Goal: Transaction & Acquisition: Download file/media

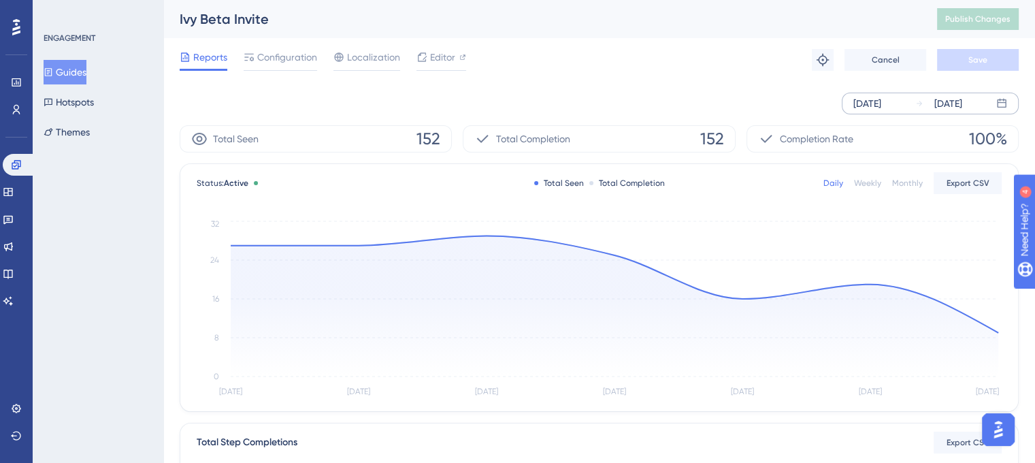
click at [863, 102] on div "[DATE]" at bounding box center [868, 103] width 28 height 16
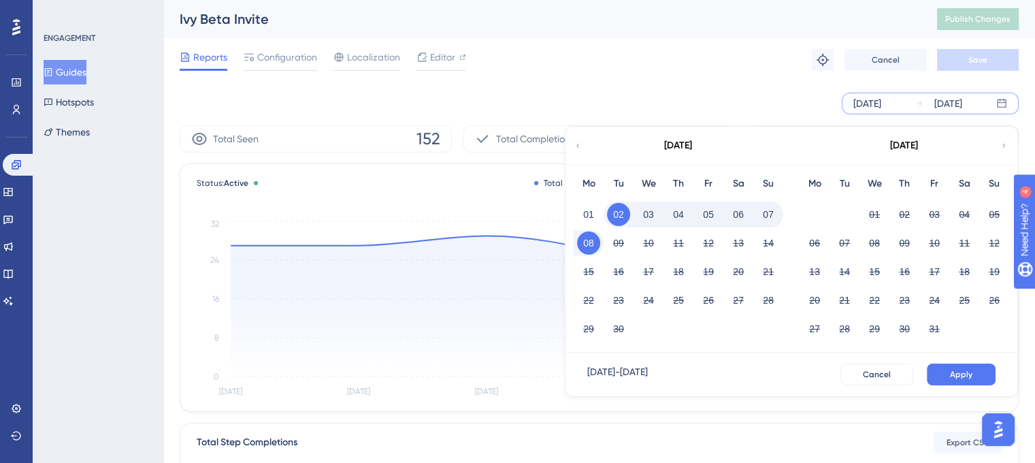
click at [579, 144] on icon at bounding box center [578, 146] width 3 height 4
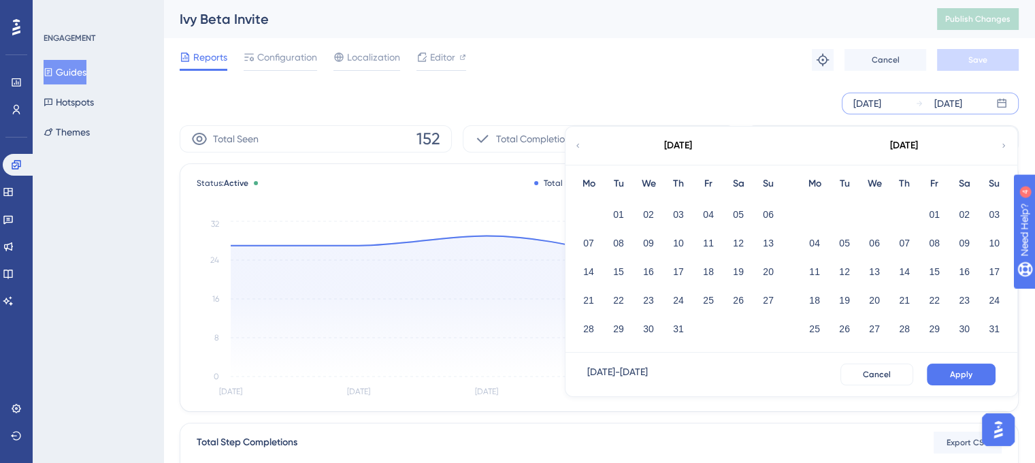
click at [579, 144] on icon at bounding box center [578, 146] width 3 height 4
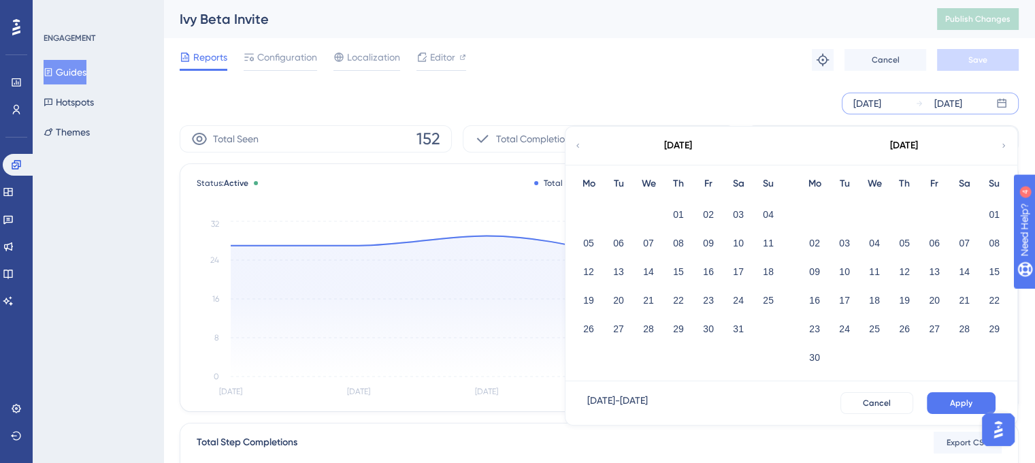
click at [1003, 144] on icon at bounding box center [1004, 146] width 3 height 4
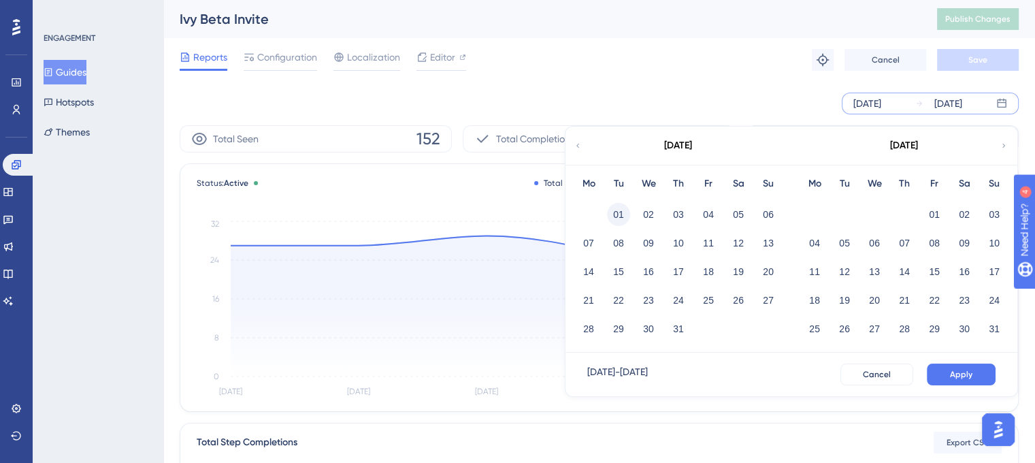
click at [617, 213] on button "01" at bounding box center [618, 214] width 23 height 23
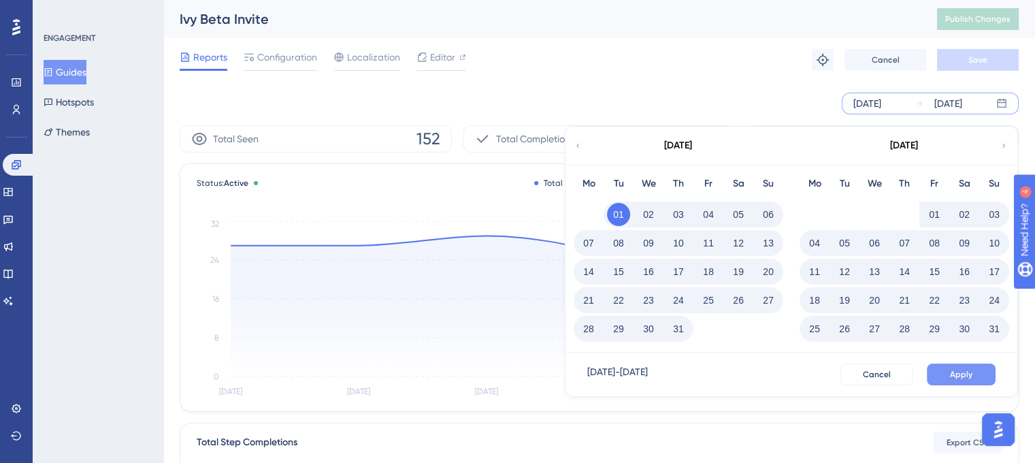
click at [968, 369] on span "Apply" at bounding box center [961, 374] width 22 height 11
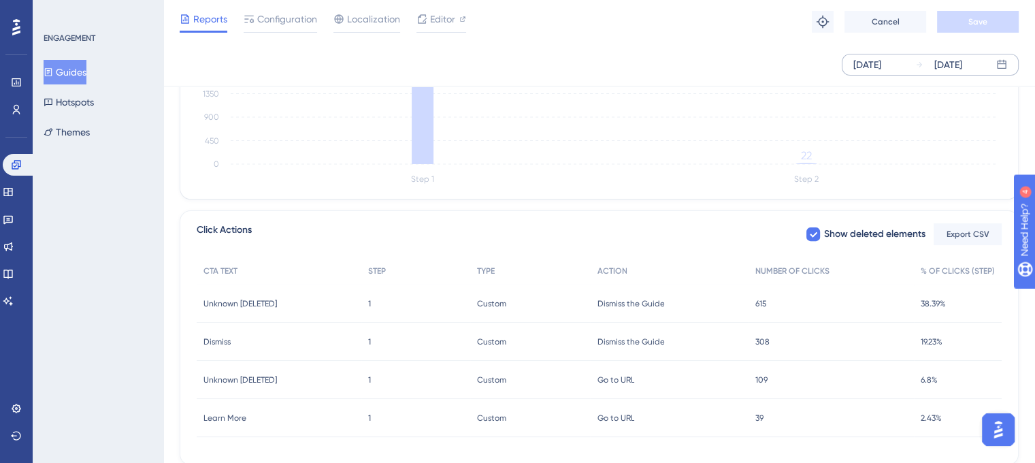
scroll to position [459, 0]
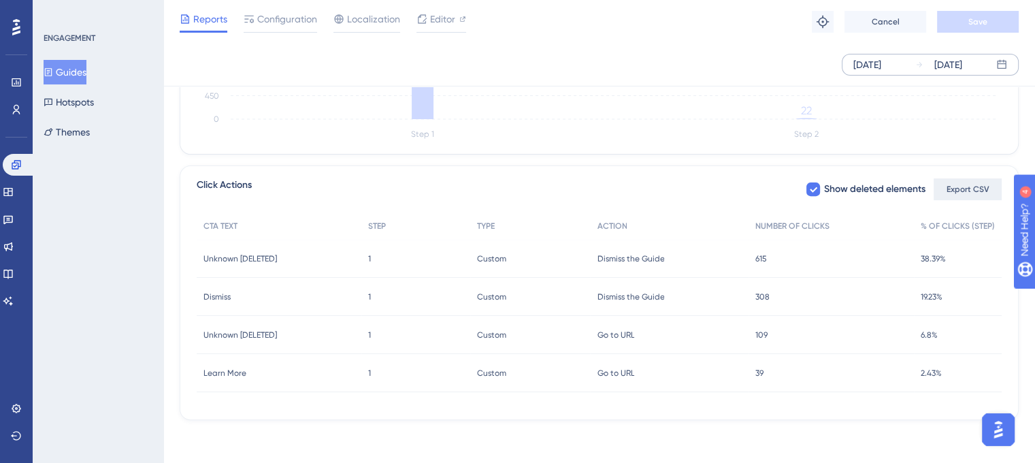
click at [975, 185] on span "Export CSV" at bounding box center [968, 189] width 43 height 11
click at [660, 261] on span "Dismiss the Guide" at bounding box center [630, 258] width 67 height 11
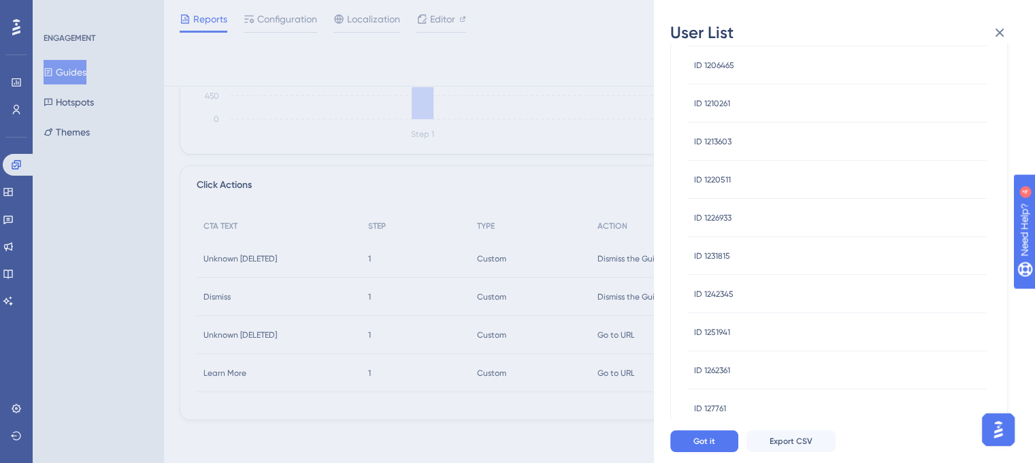
scroll to position [535, 0]
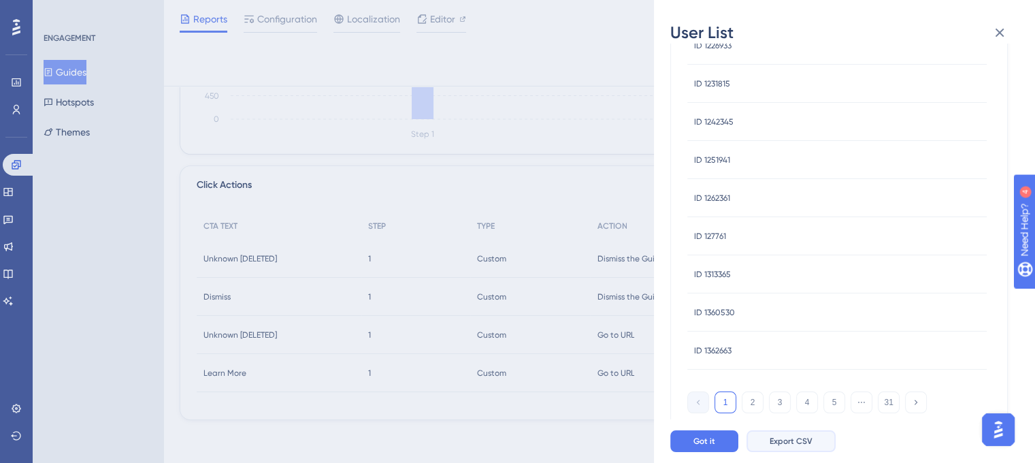
click at [788, 447] on span "Export CSV" at bounding box center [791, 441] width 43 height 11
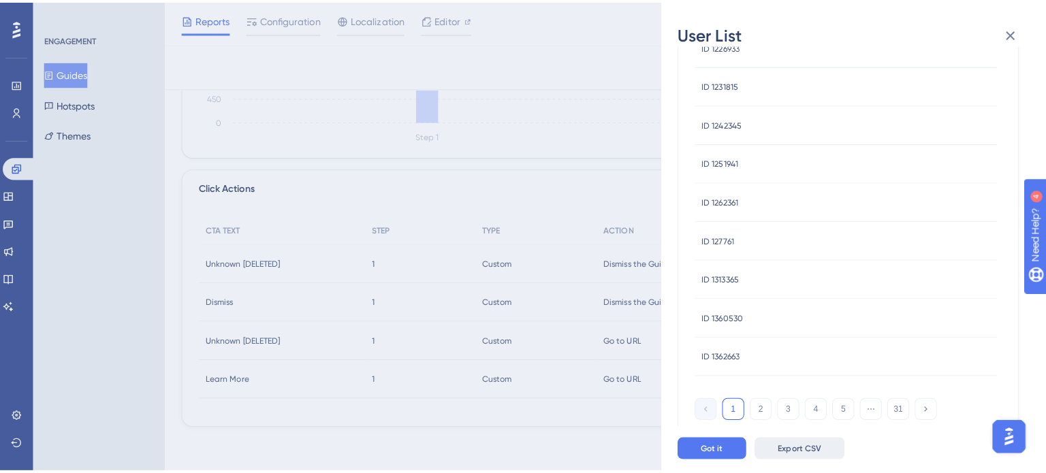
scroll to position [449, 0]
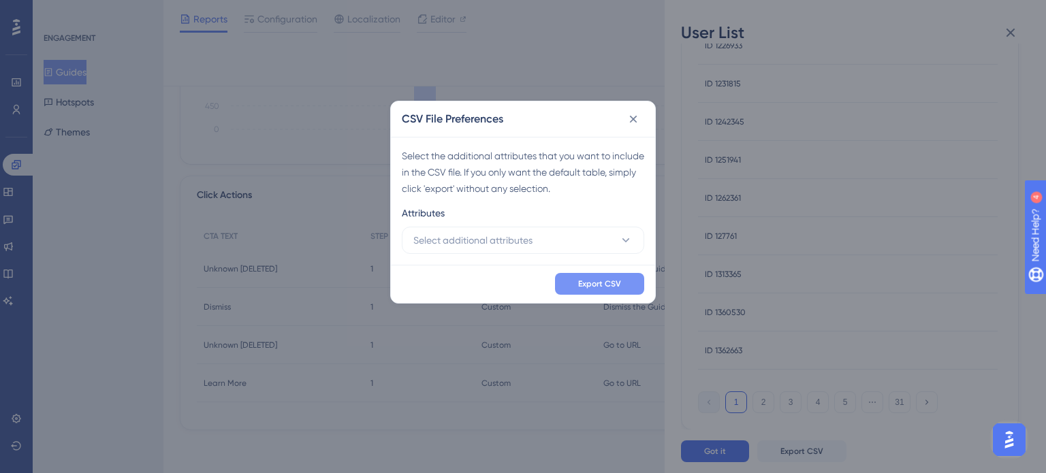
click at [610, 283] on span "Export CSV" at bounding box center [599, 283] width 43 height 11
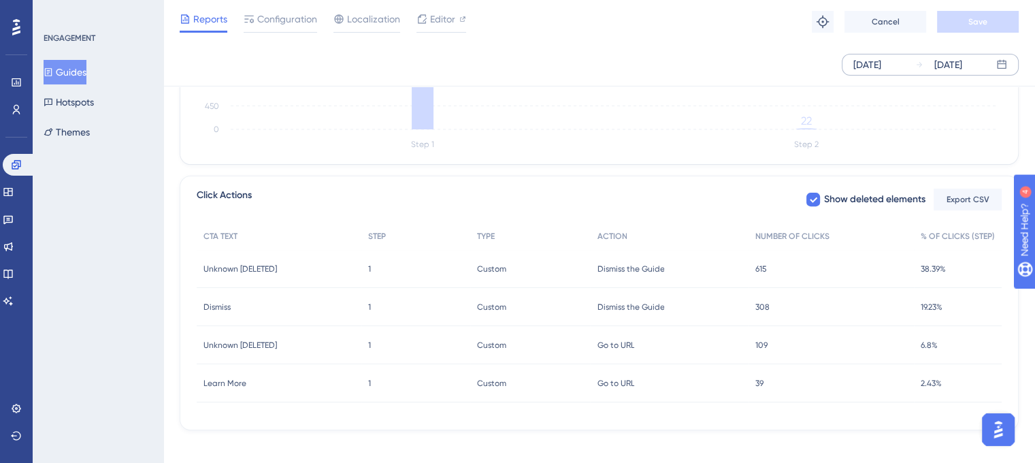
click at [621, 302] on span "Dismiss the Guide" at bounding box center [630, 307] width 67 height 11
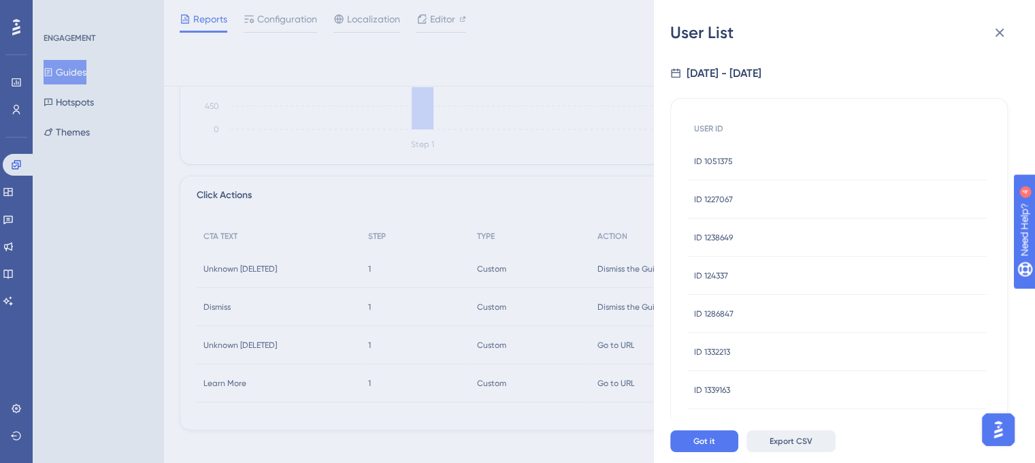
click at [805, 447] on span "Export CSV" at bounding box center [791, 441] width 43 height 11
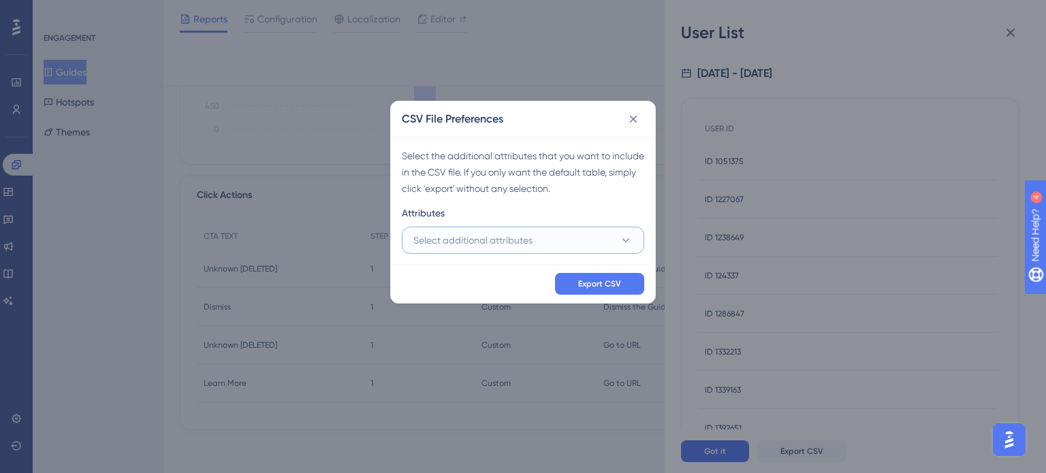
click at [569, 239] on button "Select additional attributes" at bounding box center [523, 240] width 242 height 27
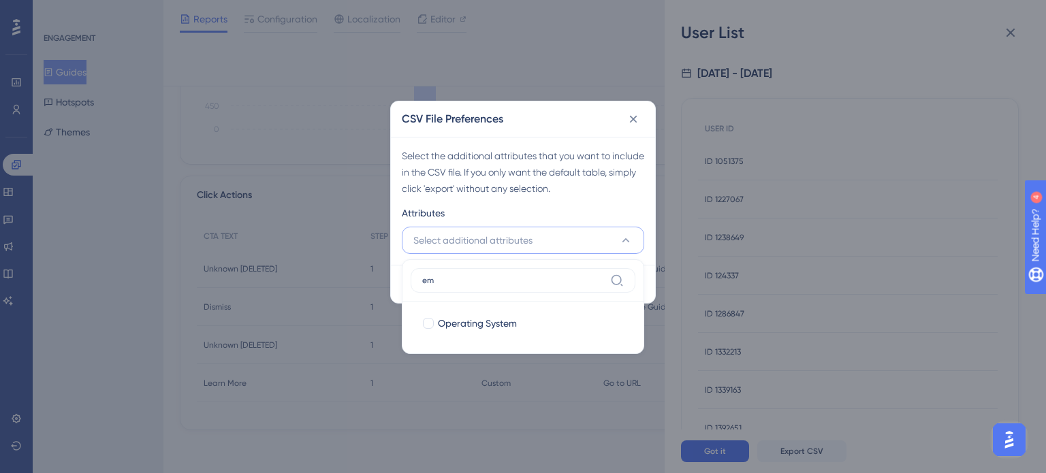
scroll to position [0, 0]
type input "e"
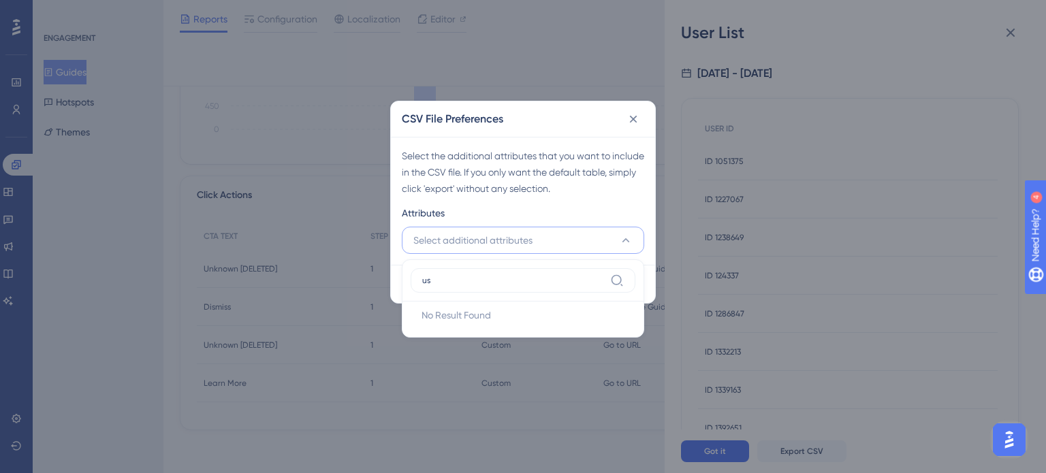
type input "u"
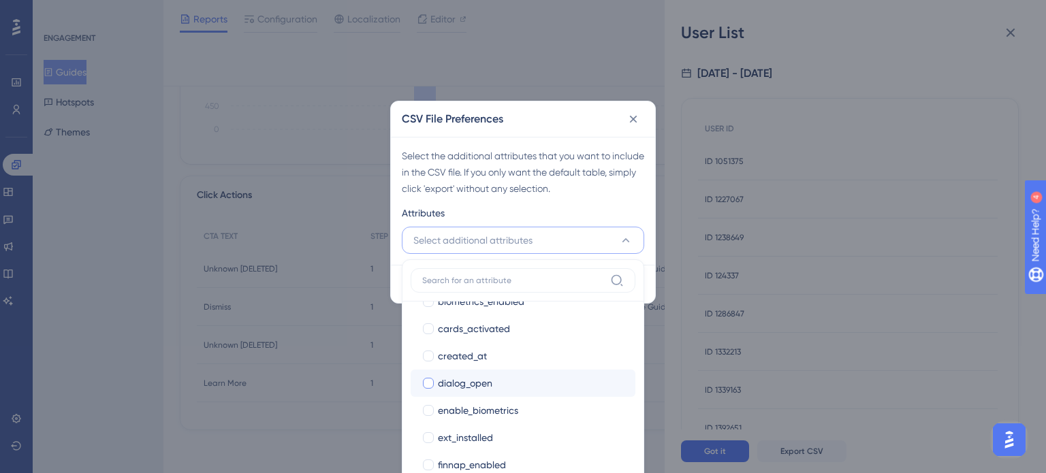
scroll to position [272, 0]
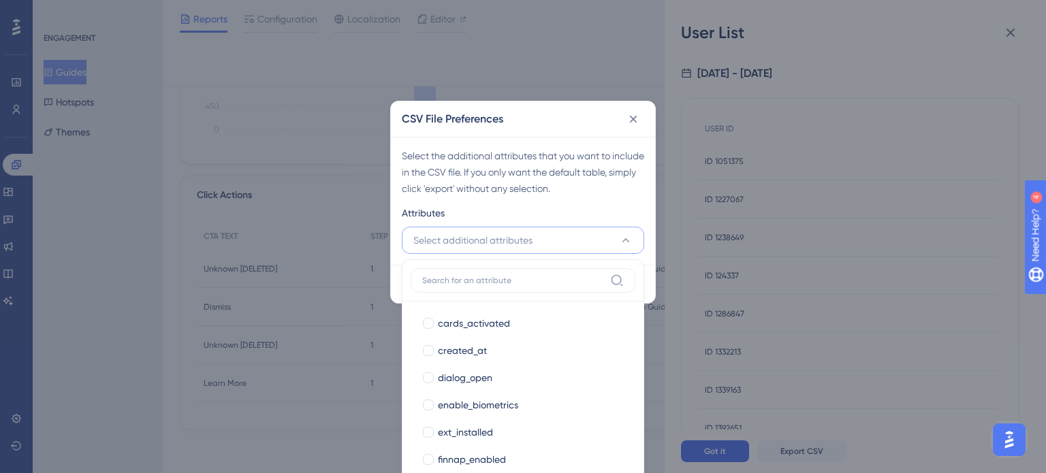
click at [466, 277] on input at bounding box center [513, 280] width 182 height 11
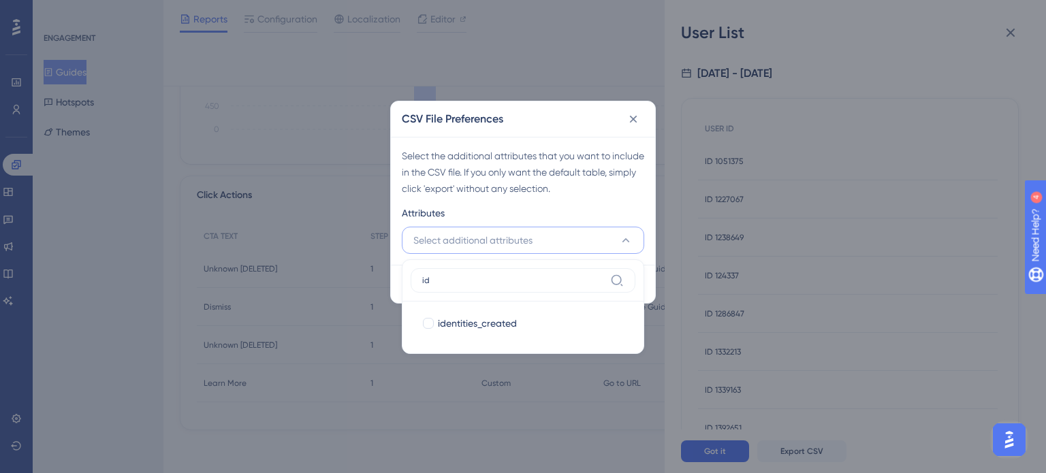
type input "i"
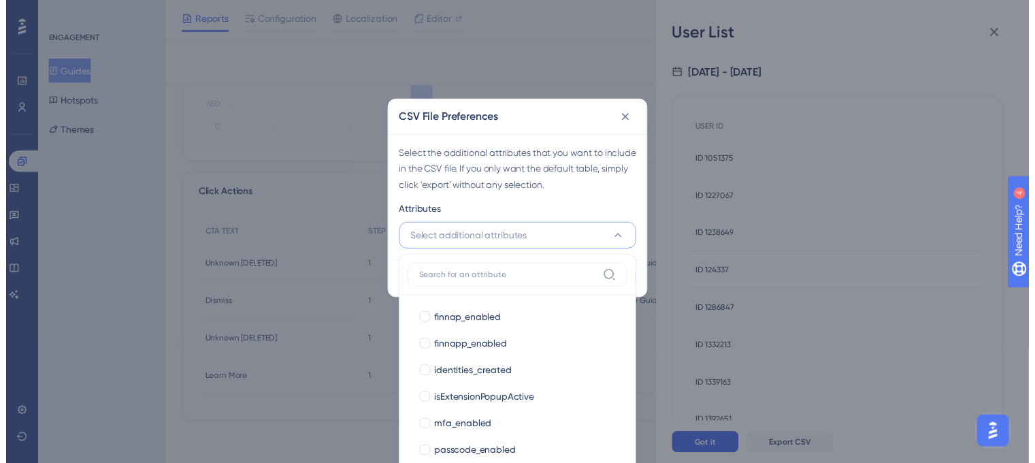
scroll to position [474, 0]
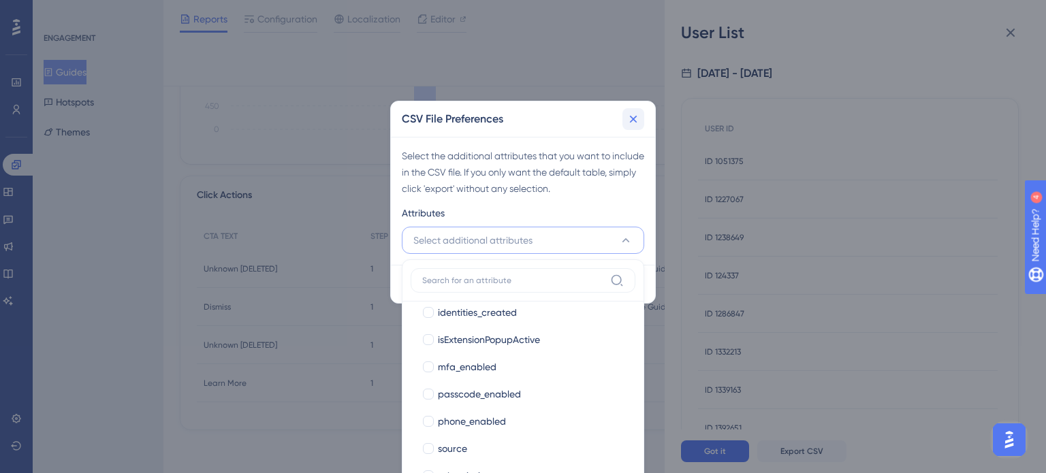
click at [637, 123] on icon at bounding box center [633, 119] width 14 height 14
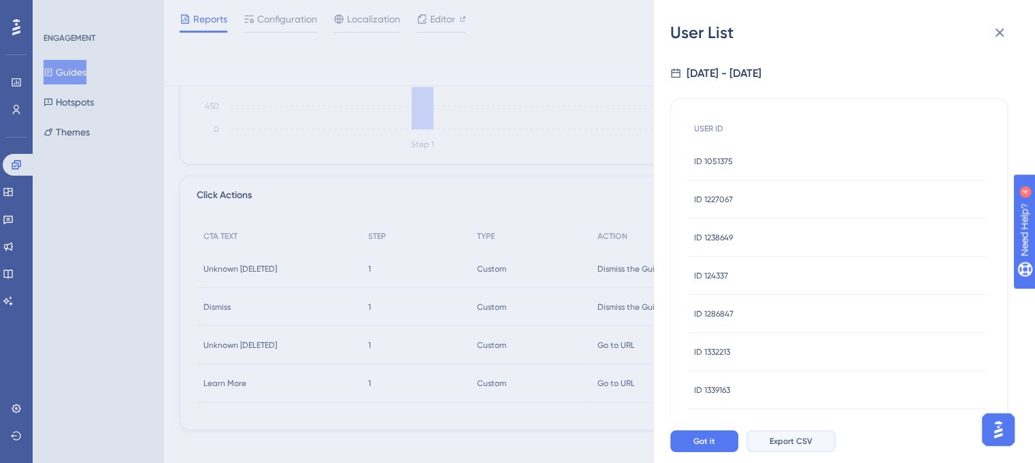
click at [787, 447] on span "Export CSV" at bounding box center [791, 441] width 43 height 11
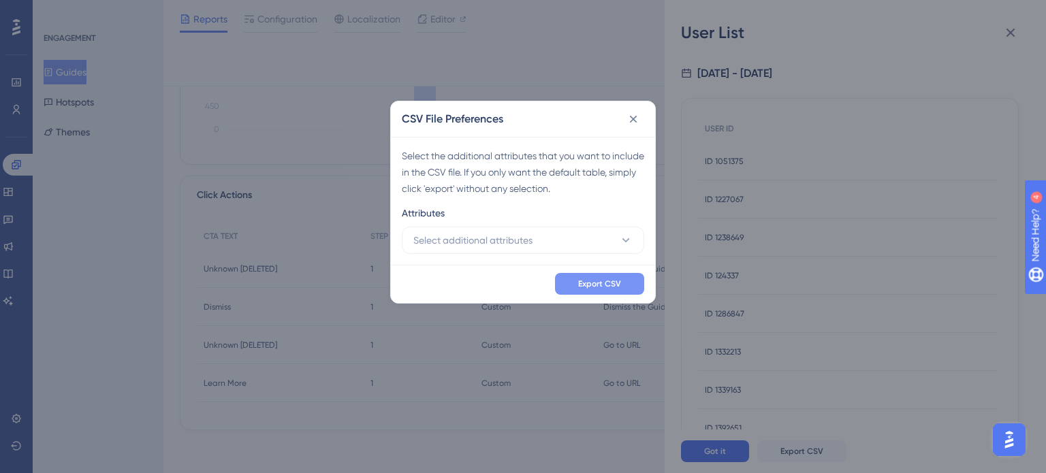
click at [594, 277] on button "Export CSV" at bounding box center [599, 284] width 89 height 22
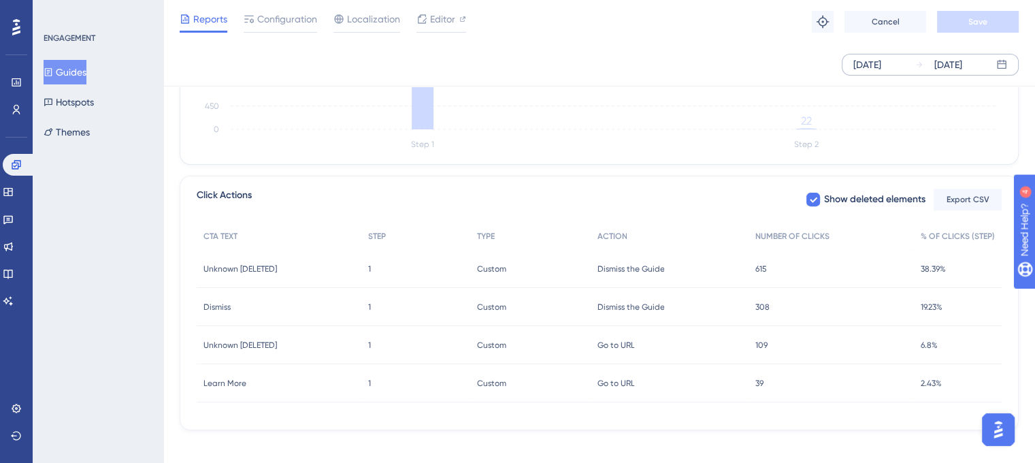
click at [613, 344] on span "Go to URL" at bounding box center [615, 345] width 37 height 11
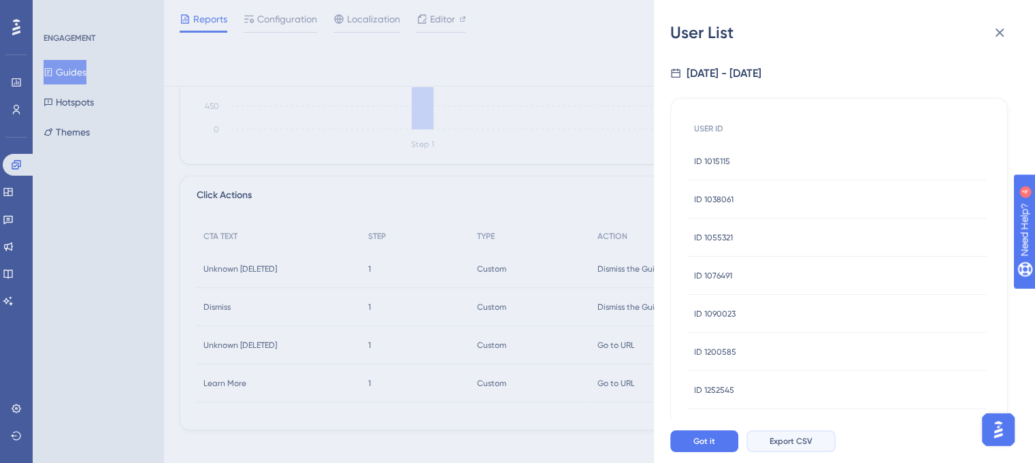
click at [794, 447] on span "Export CSV" at bounding box center [791, 441] width 43 height 11
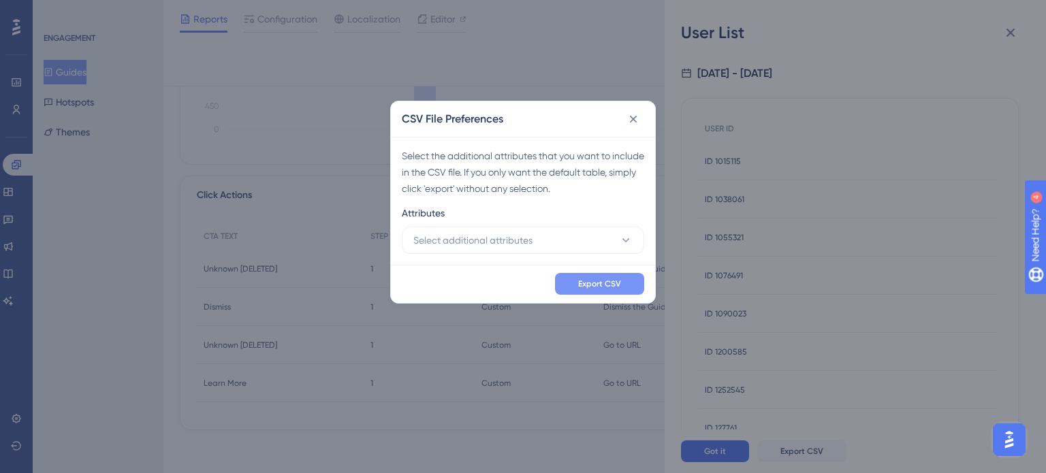
click at [599, 277] on button "Export CSV" at bounding box center [599, 284] width 89 height 22
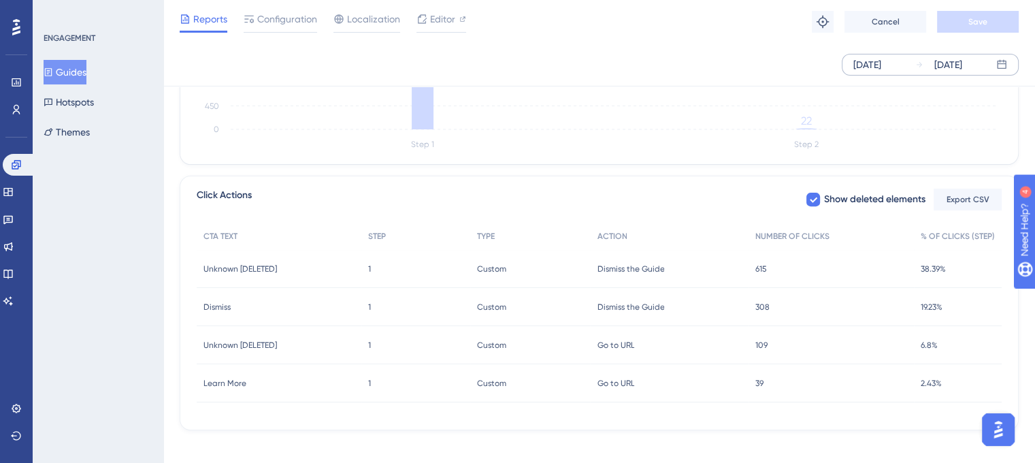
click at [502, 385] on span "Custom" at bounding box center [491, 383] width 29 height 11
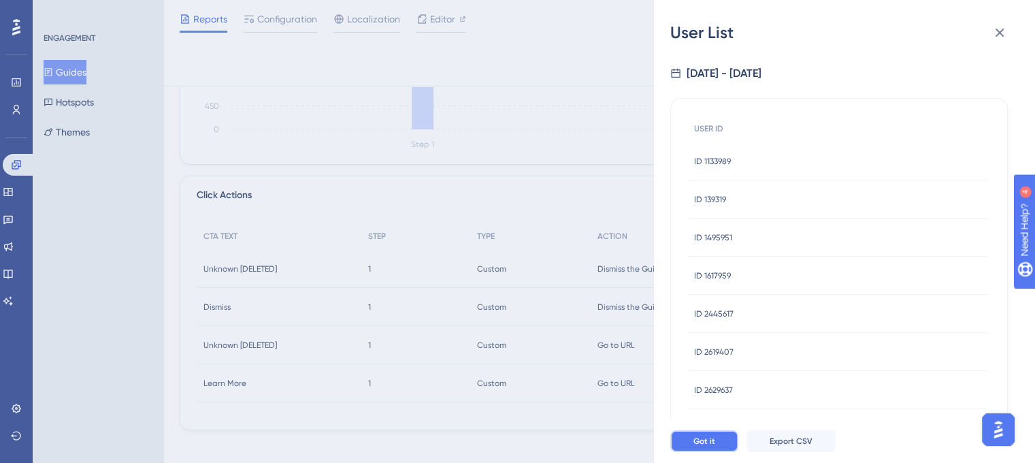
click at [711, 447] on span "Got it" at bounding box center [705, 441] width 22 height 11
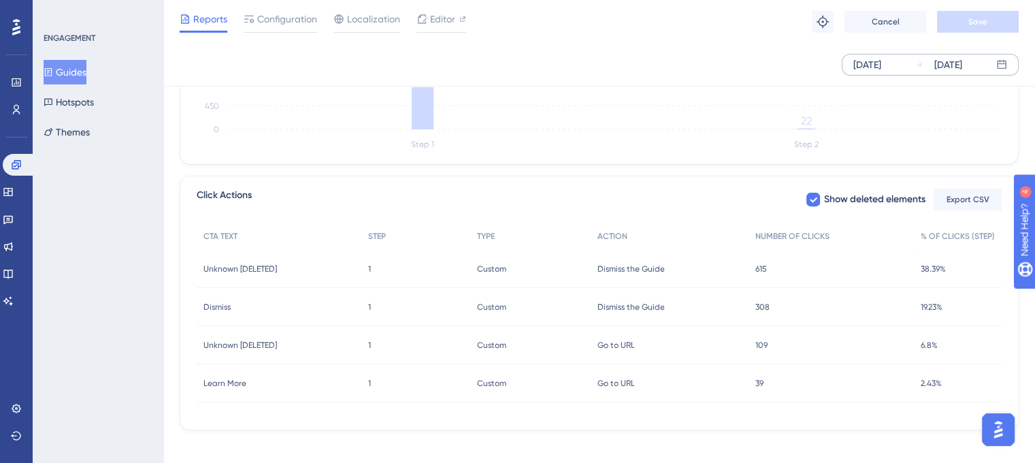
click at [487, 381] on span "Custom" at bounding box center [491, 383] width 29 height 11
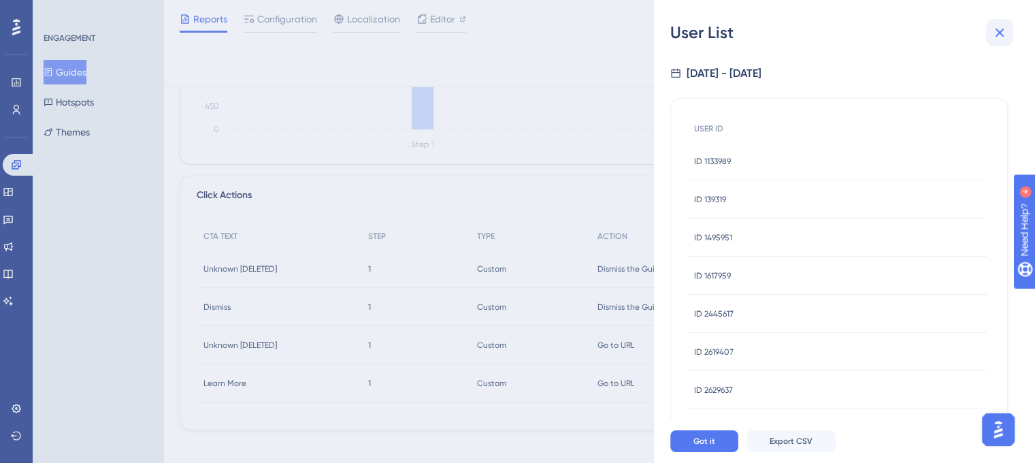
drag, startPoint x: 987, startPoint y: 16, endPoint x: 999, endPoint y: 24, distance: 14.7
click at [989, 16] on div "User List [DATE] - [DATE] USER ID ID 1133989 ID 1133989 ID 139319 ID 139319 ID …" at bounding box center [844, 231] width 381 height 463
click at [1000, 25] on icon at bounding box center [1000, 33] width 16 height 16
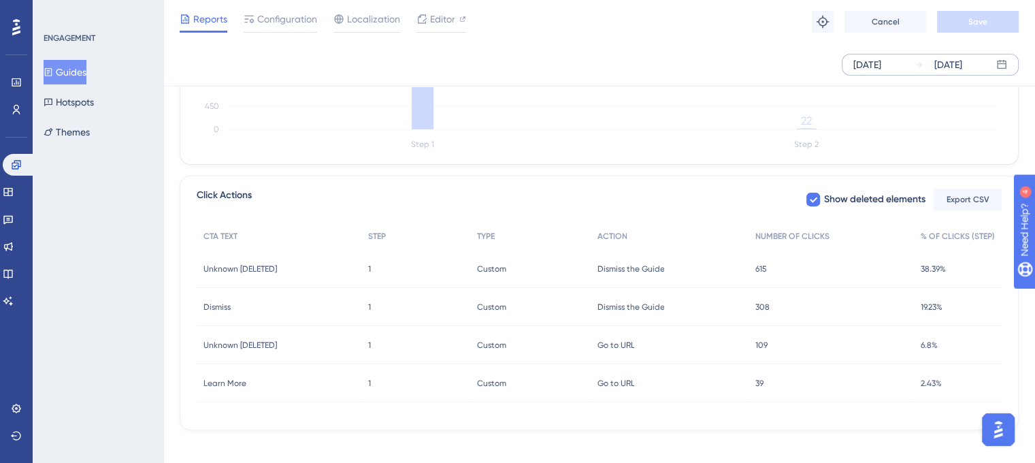
click at [621, 385] on span "Go to URL" at bounding box center [615, 383] width 37 height 11
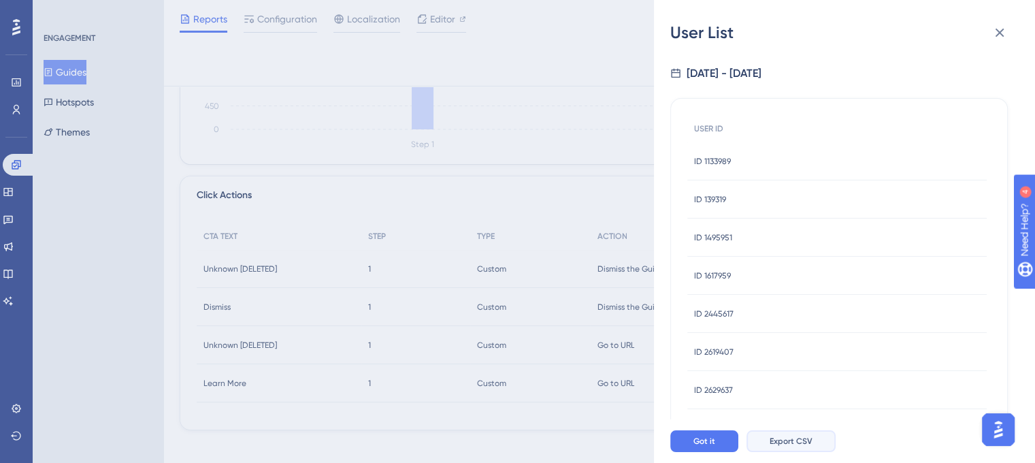
click at [775, 447] on span "Export CSV" at bounding box center [791, 441] width 43 height 11
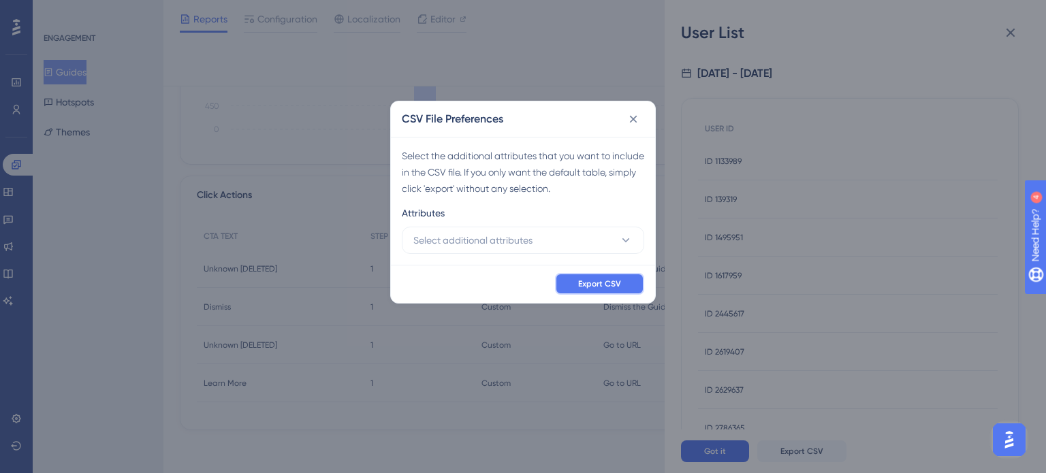
click at [629, 284] on button "Export CSV" at bounding box center [599, 284] width 89 height 22
